Goal: Task Accomplishment & Management: Complete application form

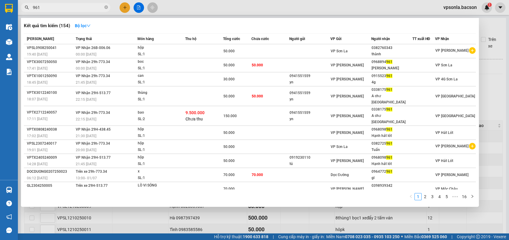
click at [497, 81] on div at bounding box center [254, 120] width 509 height 240
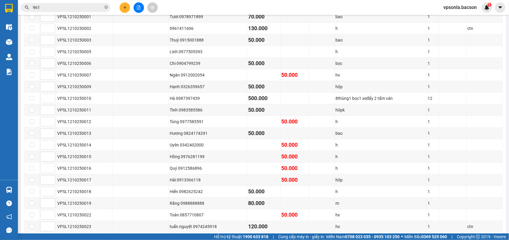
scroll to position [7, 0]
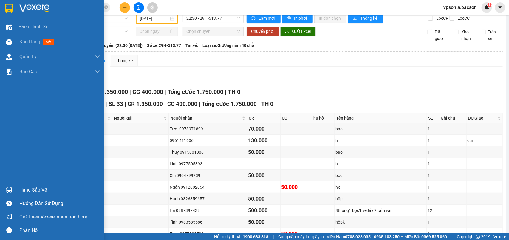
click at [10, 10] on img at bounding box center [9, 8] width 8 height 9
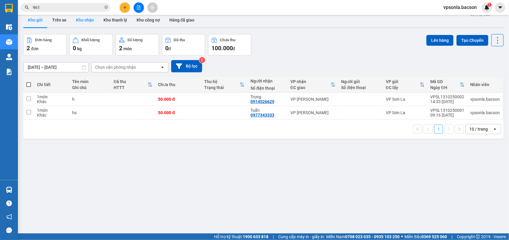
click at [88, 21] on button "Kho nhận" at bounding box center [84, 20] width 27 height 14
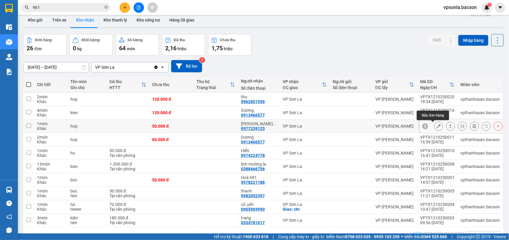
click at [449, 125] on icon at bounding box center [451, 126] width 4 height 4
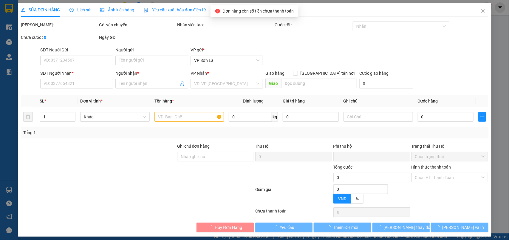
type input "0977239125"
type input "[PERSON_NAME]"
type input "0"
type input "50.000"
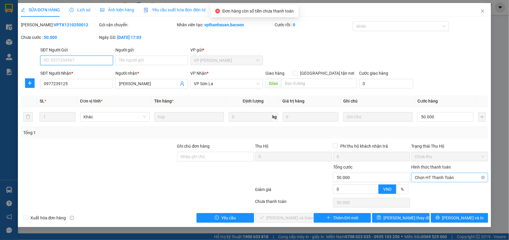
click at [423, 178] on span "Chọn HT Thanh Toán" at bounding box center [450, 177] width 70 height 9
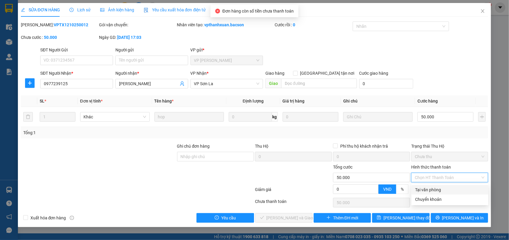
drag, startPoint x: 418, startPoint y: 189, endPoint x: 355, endPoint y: 195, distance: 62.9
click at [417, 189] on div "Tại văn phòng" at bounding box center [450, 189] width 70 height 7
type input "0"
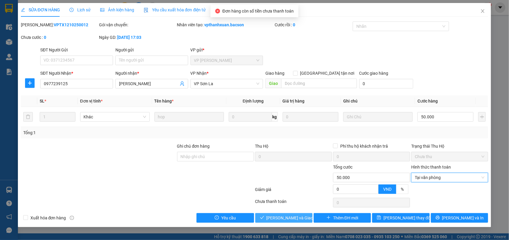
click at [290, 217] on span "[PERSON_NAME] và Giao hàng" at bounding box center [295, 217] width 57 height 7
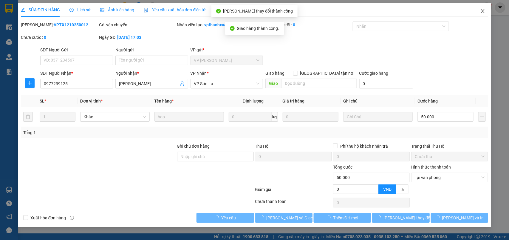
click at [483, 11] on icon "close" at bounding box center [483, 11] width 3 height 4
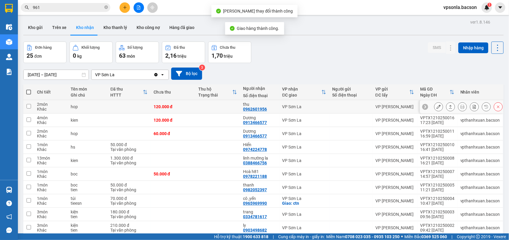
scroll to position [27, 0]
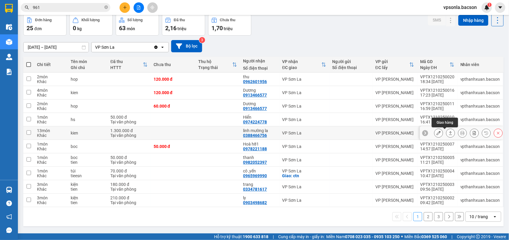
click at [449, 132] on icon at bounding box center [450, 133] width 3 height 4
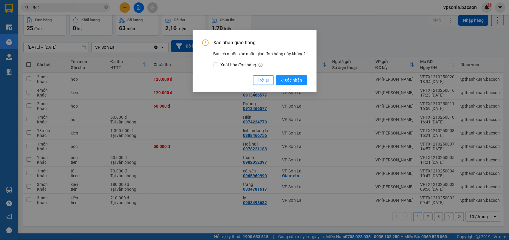
click at [276, 75] on button "Xác nhận" at bounding box center [291, 80] width 31 height 10
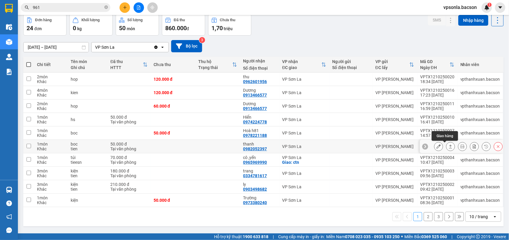
click at [448, 146] on button at bounding box center [451, 146] width 8 height 10
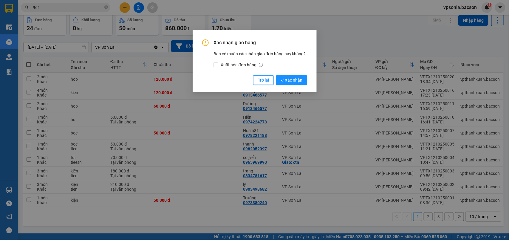
click at [276, 75] on button "Xác nhận" at bounding box center [291, 80] width 31 height 10
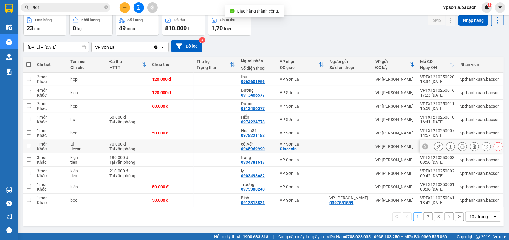
click at [447, 145] on button at bounding box center [451, 146] width 8 height 10
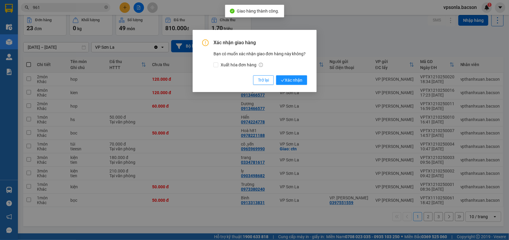
click at [276, 75] on button "Xác nhận" at bounding box center [291, 80] width 31 height 10
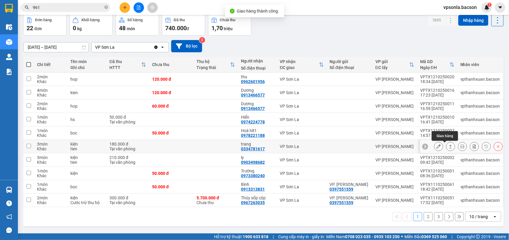
click at [449, 147] on icon at bounding box center [451, 146] width 4 height 4
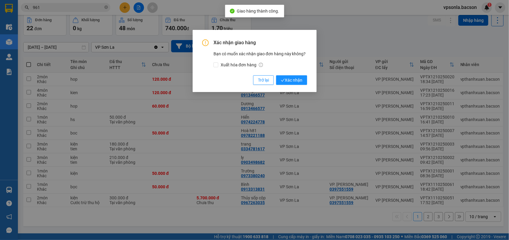
click at [276, 75] on button "Xác nhận" at bounding box center [291, 80] width 31 height 10
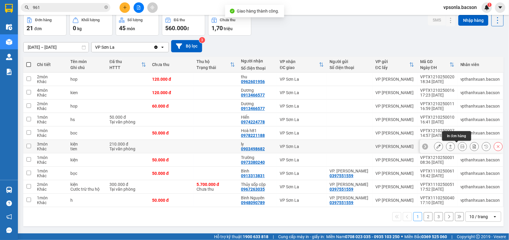
click at [449, 146] on icon at bounding box center [451, 146] width 4 height 4
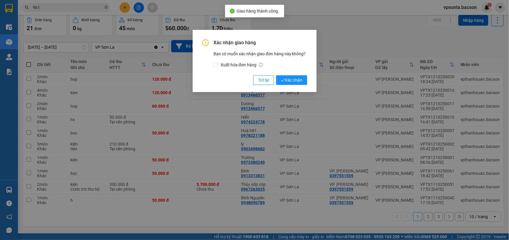
click at [276, 75] on button "Xác nhận" at bounding box center [291, 80] width 31 height 10
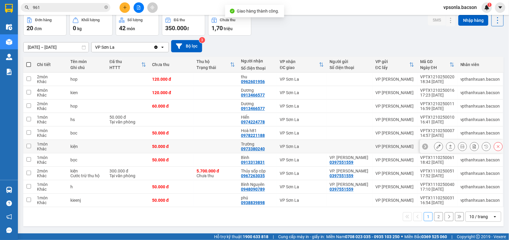
click at [449, 148] on icon at bounding box center [451, 146] width 4 height 4
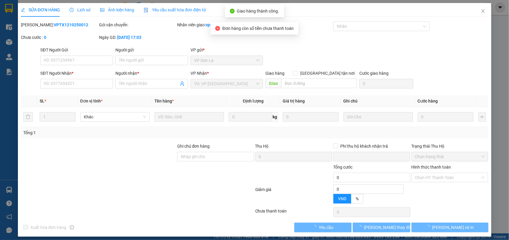
type input "0973380240"
type input "Trường"
type input "0"
type input "50.000"
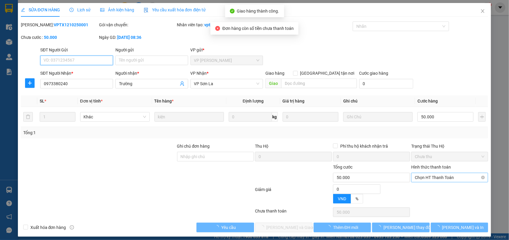
click at [419, 180] on span "Chọn HT Thanh Toán" at bounding box center [450, 177] width 70 height 9
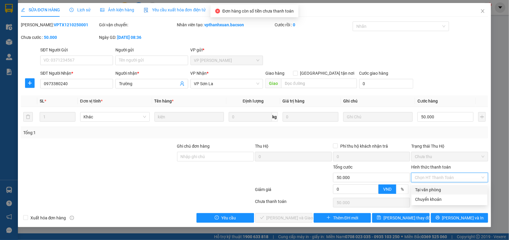
drag, startPoint x: 417, startPoint y: 188, endPoint x: 342, endPoint y: 201, distance: 75.9
click at [417, 189] on div "Tại văn phòng" at bounding box center [449, 189] width 69 height 7
type input "0"
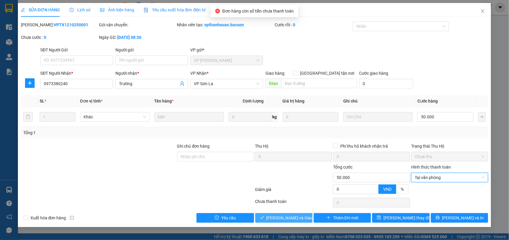
click at [264, 216] on icon "check" at bounding box center [262, 217] width 4 height 4
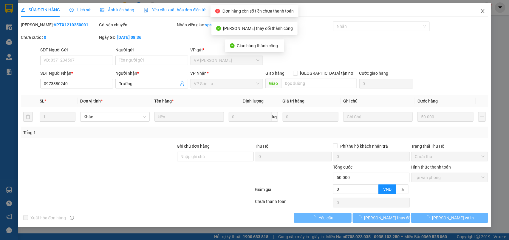
click at [481, 11] on icon "close" at bounding box center [483, 11] width 5 height 5
click at [483, 10] on div "1" at bounding box center [487, 7] width 10 height 10
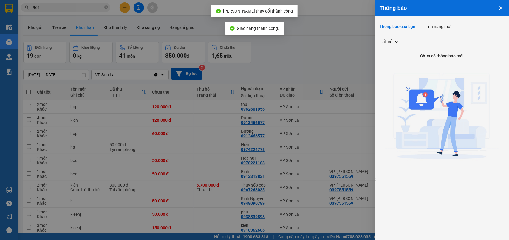
click at [360, 35] on div at bounding box center [254, 120] width 509 height 240
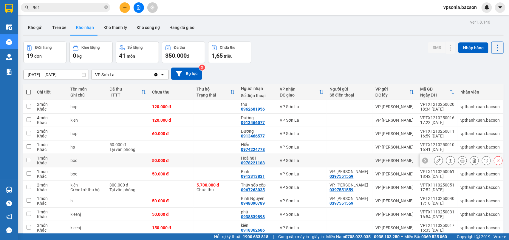
scroll to position [27, 0]
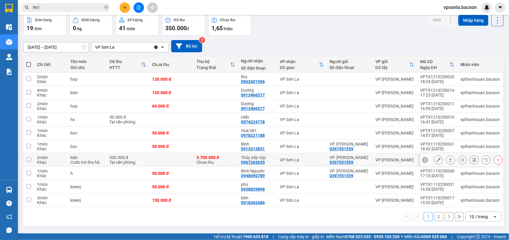
click at [449, 159] on icon at bounding box center [451, 160] width 4 height 4
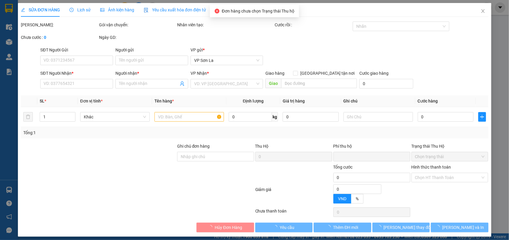
type input "0397551559"
type input "VP. [PERSON_NAME]"
type input "0967263035"
type input "Thủy sốp cộp"
type input "300.000"
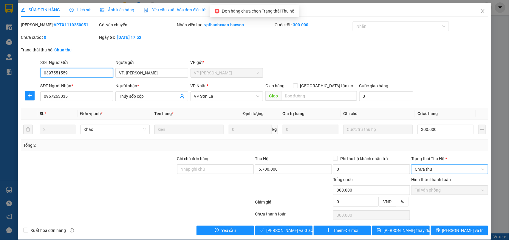
click at [428, 170] on span "Chưa thu" at bounding box center [450, 168] width 70 height 9
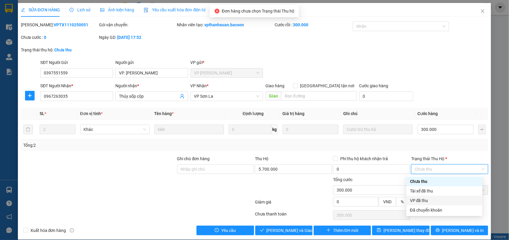
click at [419, 198] on div "VP đã thu" at bounding box center [444, 200] width 69 height 7
type input "0"
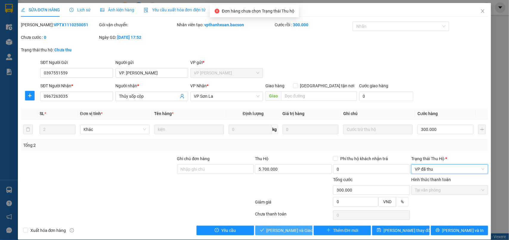
click at [274, 229] on span "[PERSON_NAME] và Giao hàng" at bounding box center [295, 230] width 57 height 7
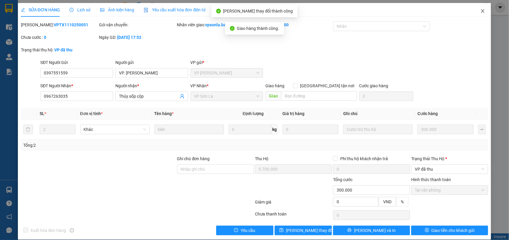
click at [481, 13] on icon "close" at bounding box center [483, 11] width 5 height 5
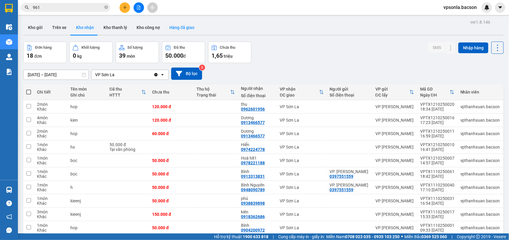
click at [186, 27] on button "Hàng đã giao" at bounding box center [182, 27] width 35 height 14
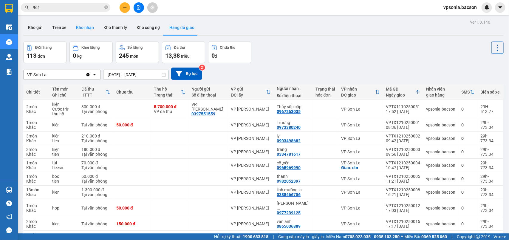
click at [81, 27] on button "Kho nhận" at bounding box center [84, 27] width 27 height 14
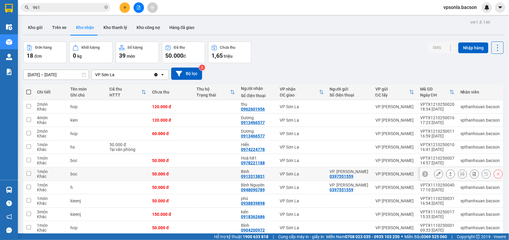
scroll to position [27, 0]
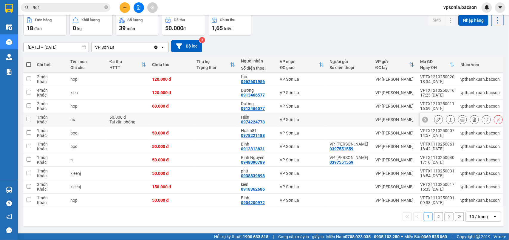
click at [447, 120] on button at bounding box center [451, 119] width 8 height 10
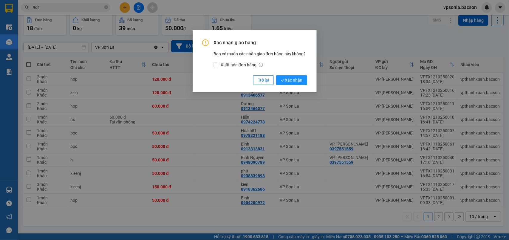
click at [276, 75] on button "Xác nhận" at bounding box center [291, 80] width 31 height 10
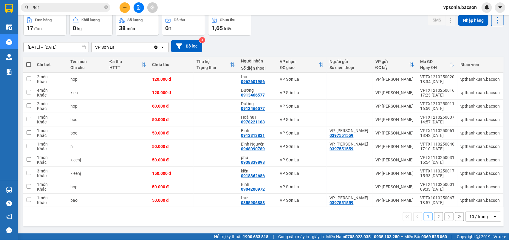
click at [484, 215] on div "10 / trang" at bounding box center [479, 217] width 27 height 10
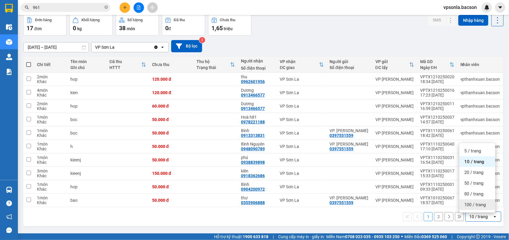
click at [481, 206] on span "100 / trang" at bounding box center [475, 204] width 21 height 6
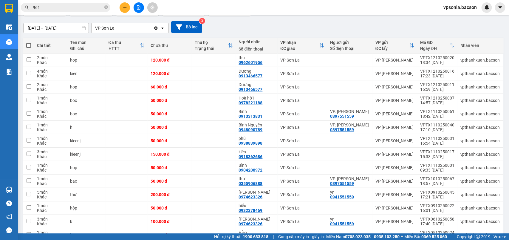
scroll to position [121, 0]
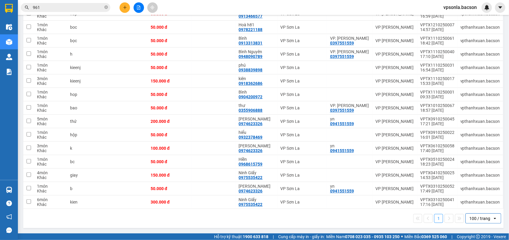
click at [56, 8] on input "961" at bounding box center [68, 7] width 70 height 7
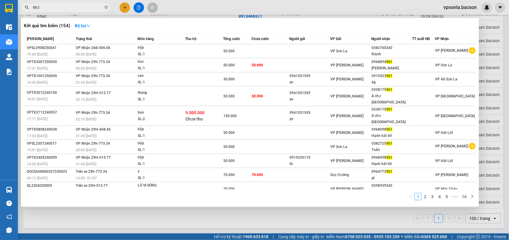
click at [56, 8] on input "961" at bounding box center [68, 7] width 70 height 7
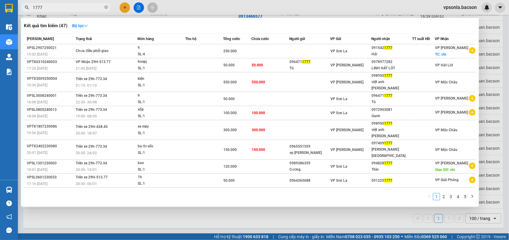
type input "1777"
click at [140, 9] on div at bounding box center [254, 120] width 509 height 240
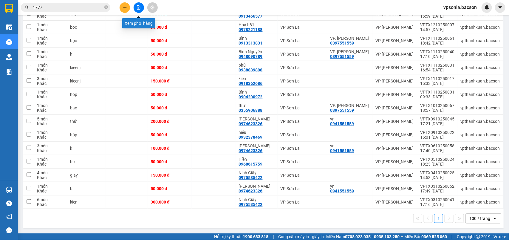
click at [138, 8] on icon "file-add" at bounding box center [139, 7] width 4 height 4
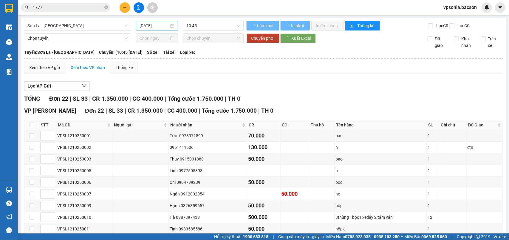
click at [158, 23] on input "[DATE]" at bounding box center [155, 25] width 30 height 7
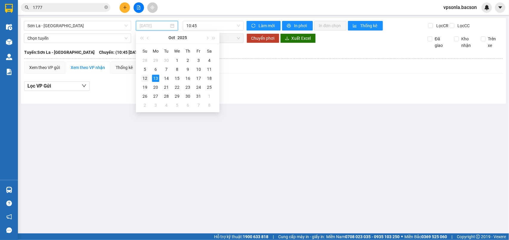
click at [146, 78] on div "12" at bounding box center [144, 78] width 7 height 7
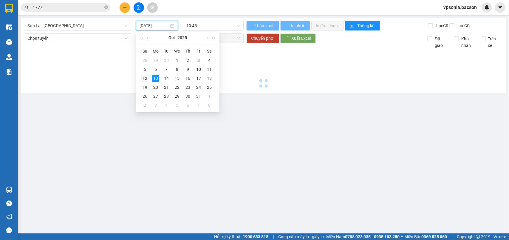
type input "[DATE]"
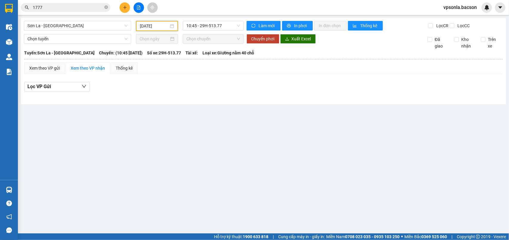
click at [204, 31] on div "Sơn La - [GEOGRAPHIC_DATA] [DATE] 10:45 - 29H-513.77" at bounding box center [134, 26] width 220 height 10
click at [206, 27] on span "10:45 - 29H-513.77" at bounding box center [212, 25] width 53 height 9
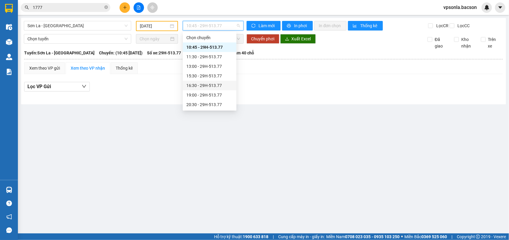
scroll to position [29, 0]
drag, startPoint x: 208, startPoint y: 103, endPoint x: 203, endPoint y: 98, distance: 6.8
click at [207, 104] on div "22:30 - 29H-513.77" at bounding box center [209, 104] width 47 height 7
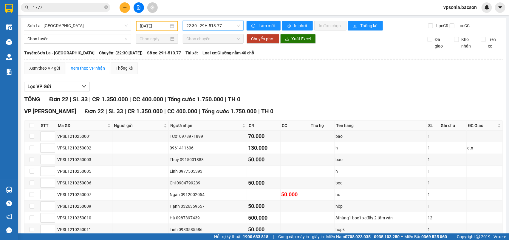
click at [121, 7] on button at bounding box center [125, 7] width 10 height 10
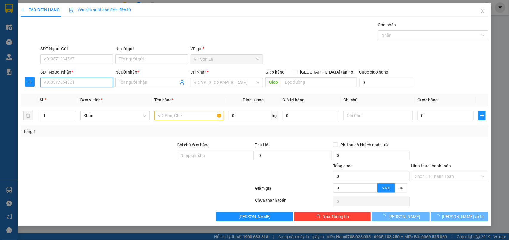
click at [72, 80] on input "SĐT Người Nhận *" at bounding box center [76, 83] width 73 height 10
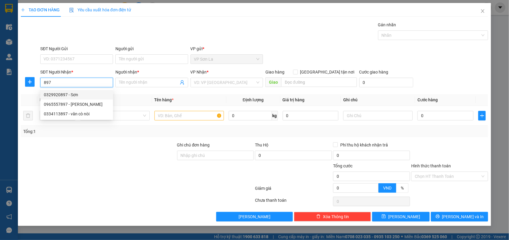
drag, startPoint x: 67, startPoint y: 93, endPoint x: 200, endPoint y: 111, distance: 134.2
click at [67, 93] on div "0329920897 - Sơn" at bounding box center [77, 94] width 66 height 7
type input "0329920897"
type input "Sơn"
type input "0329920897"
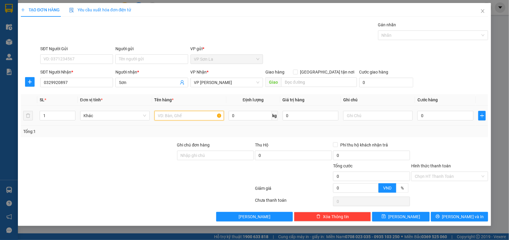
click at [199, 115] on input "text" at bounding box center [190, 116] width 70 height 10
type input "j"
click at [444, 113] on input "0" at bounding box center [446, 116] width 56 height 10
type input "5"
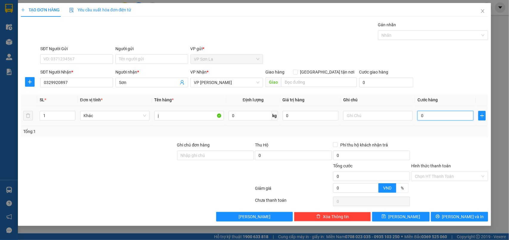
type input "5"
type input "50"
type input "50.000"
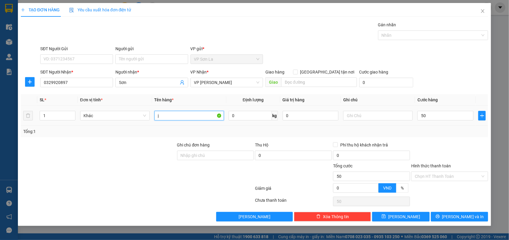
type input "50.000"
click at [173, 118] on input "j" at bounding box center [190, 116] width 70 height 10
type input "h"
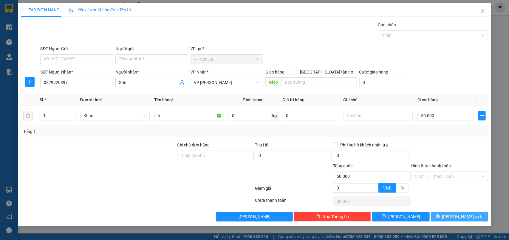
click at [439, 212] on button "[PERSON_NAME] và In" at bounding box center [459, 217] width 57 height 10
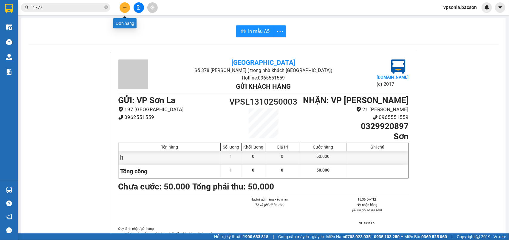
click at [121, 9] on button at bounding box center [125, 7] width 10 height 10
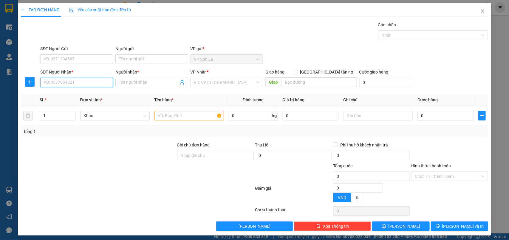
click at [76, 85] on input "SĐT Người Nhận *" at bounding box center [76, 83] width 73 height 10
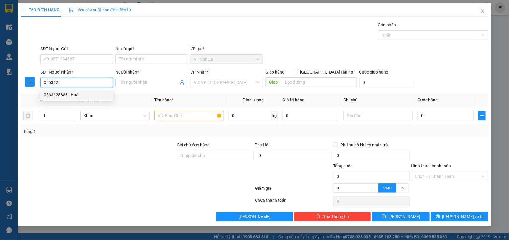
click at [75, 96] on div "0563628888 - Hoà" at bounding box center [77, 94] width 66 height 7
type input "0563628888"
type input "Hoà"
type input "0563628888"
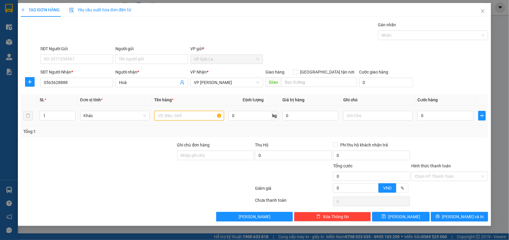
click at [197, 112] on input "text" at bounding box center [190, 116] width 70 height 10
type input "f"
type input "50"
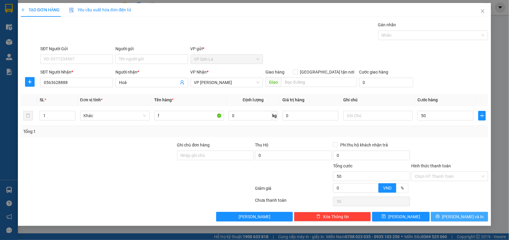
type input "50.000"
drag, startPoint x: 439, startPoint y: 218, endPoint x: 332, endPoint y: 226, distance: 107.1
click at [439, 218] on button "[PERSON_NAME] và In" at bounding box center [459, 217] width 57 height 10
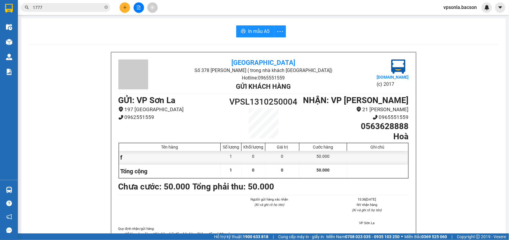
click at [129, 11] on div at bounding box center [138, 7] width 45 height 10
click at [128, 10] on button at bounding box center [125, 7] width 10 height 10
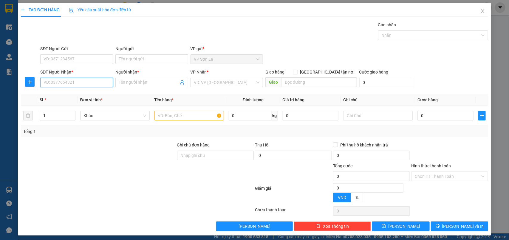
click at [62, 87] on input "SĐT Người Nhận *" at bounding box center [76, 83] width 73 height 10
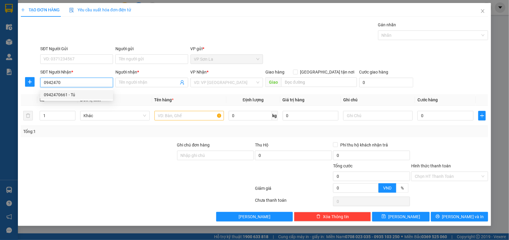
click at [67, 93] on div "0942470661 - Tú" at bounding box center [77, 94] width 66 height 7
type input "0942470661"
type input "Tú"
type input "0942470661"
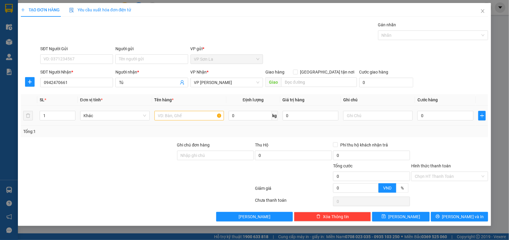
click at [170, 110] on div at bounding box center [190, 116] width 70 height 12
click at [172, 114] on input "text" at bounding box center [190, 116] width 70 height 10
type input "h"
click at [441, 117] on input "0" at bounding box center [446, 116] width 56 height 10
type input "50"
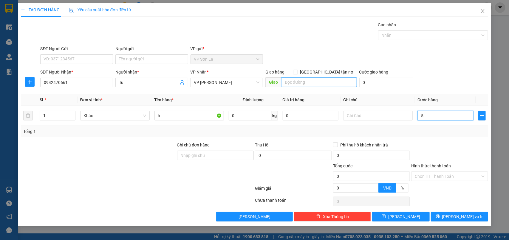
type input "50"
type input "50.000"
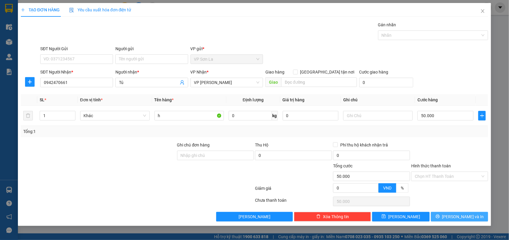
click at [440, 218] on icon "printer" at bounding box center [438, 216] width 4 height 4
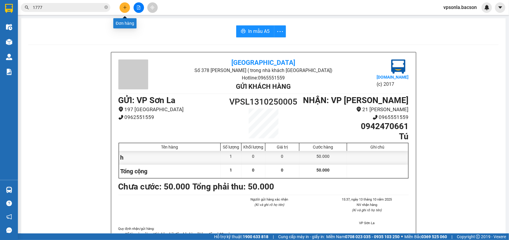
click at [124, 5] on icon "plus" at bounding box center [125, 7] width 4 height 4
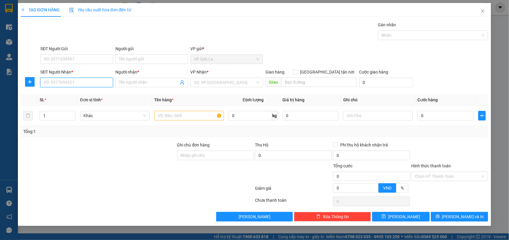
click at [89, 84] on input "SĐT Người Nhận *" at bounding box center [76, 83] width 73 height 10
drag, startPoint x: 74, startPoint y: 93, endPoint x: 210, endPoint y: 109, distance: 137.4
click at [75, 93] on div "0985874546 - Phương" at bounding box center [77, 94] width 66 height 7
type input "0985874546"
type input "Phương"
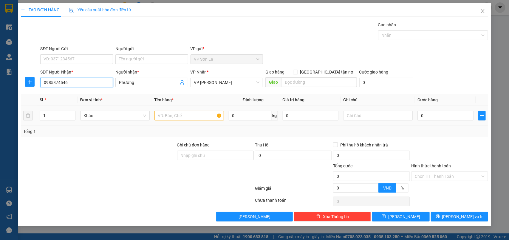
type input "0985874546"
click at [184, 114] on input "text" at bounding box center [190, 116] width 70 height 10
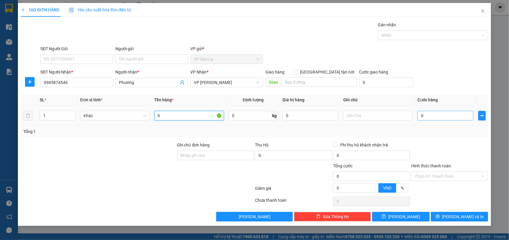
type input "h"
click at [431, 118] on input "0" at bounding box center [446, 116] width 56 height 10
type input "40"
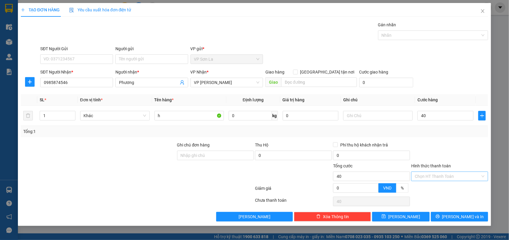
click at [425, 175] on input "Hình thức thanh toán" at bounding box center [448, 176] width 66 height 9
type input "40.000"
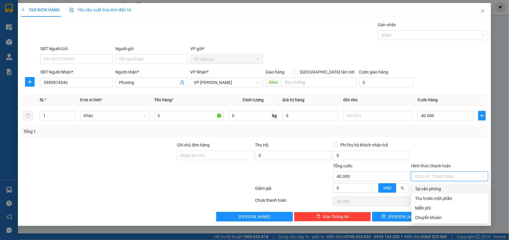
click at [426, 187] on div "Tại văn phòng" at bounding box center [450, 188] width 70 height 7
type input "0"
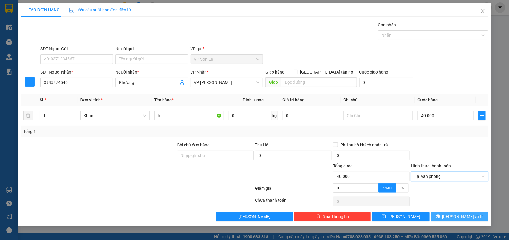
click at [446, 214] on button "[PERSON_NAME] và In" at bounding box center [459, 217] width 57 height 10
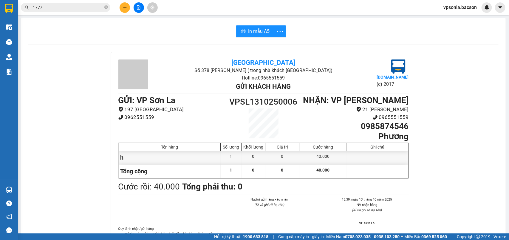
click at [125, 6] on icon "plus" at bounding box center [125, 7] width 4 height 4
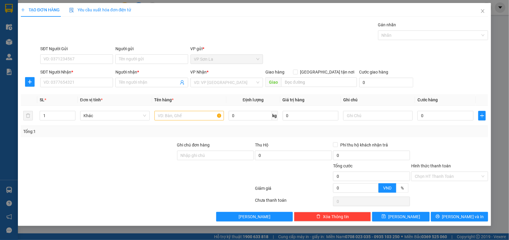
click at [61, 75] on div "SĐT Người Nhận *" at bounding box center [76, 73] width 73 height 9
click at [64, 84] on input "SĐT Người Nhận *" at bounding box center [76, 83] width 73 height 10
drag, startPoint x: 69, startPoint y: 95, endPoint x: 84, endPoint y: 98, distance: 15.5
click at [71, 95] on div "0943904455 - Thắng" at bounding box center [77, 94] width 66 height 7
type input "0943904455"
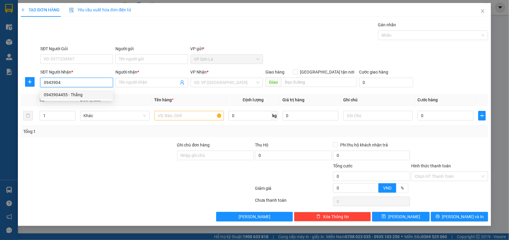
type input "Thắng"
type input "0943904455"
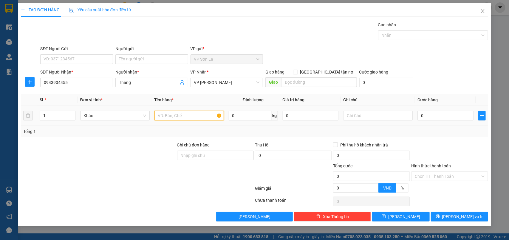
click at [185, 118] on input "text" at bounding box center [190, 116] width 70 height 10
type input "hoopj"
click at [438, 115] on input "0" at bounding box center [446, 116] width 56 height 10
type input "50"
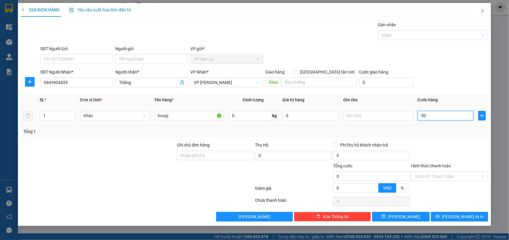
type input "50"
type input "50.000"
click at [167, 118] on input "hoopj" at bounding box center [190, 116] width 70 height 10
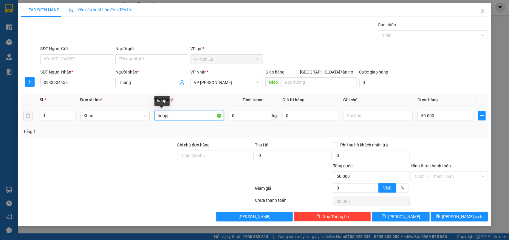
click at [167, 118] on input "hoopj" at bounding box center [190, 116] width 70 height 10
type input "Hộp"
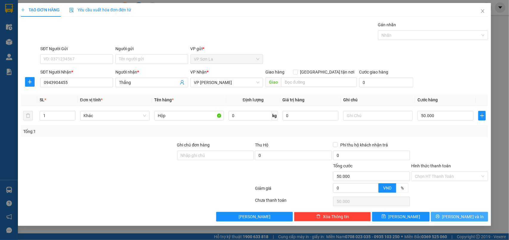
click at [474, 218] on button "[PERSON_NAME] và In" at bounding box center [459, 217] width 57 height 10
